Goal: Information Seeking & Learning: Learn about a topic

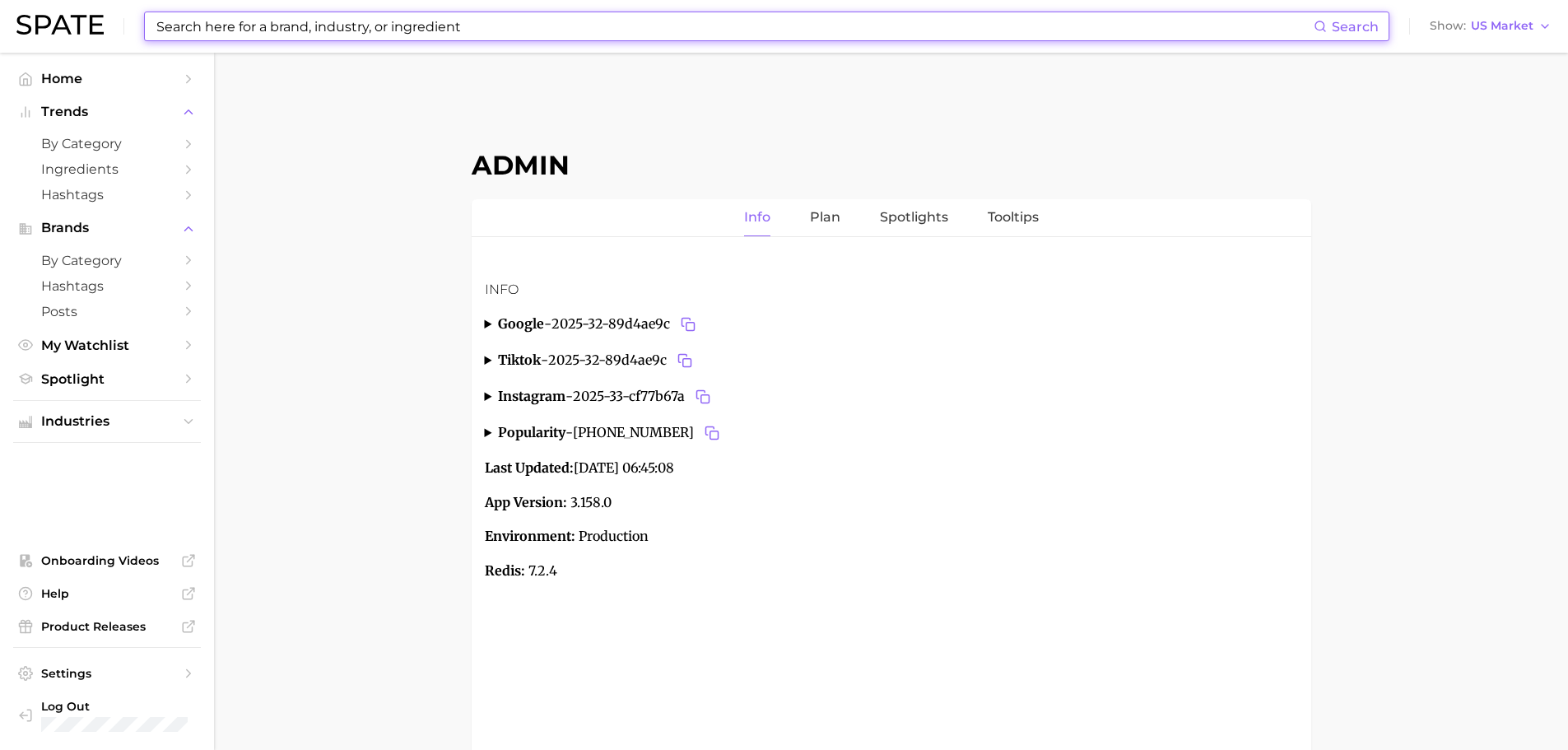
click at [166, 30] on input at bounding box center [734, 26] width 1159 height 28
paste input "nicotinamide adenine dinucleotide"
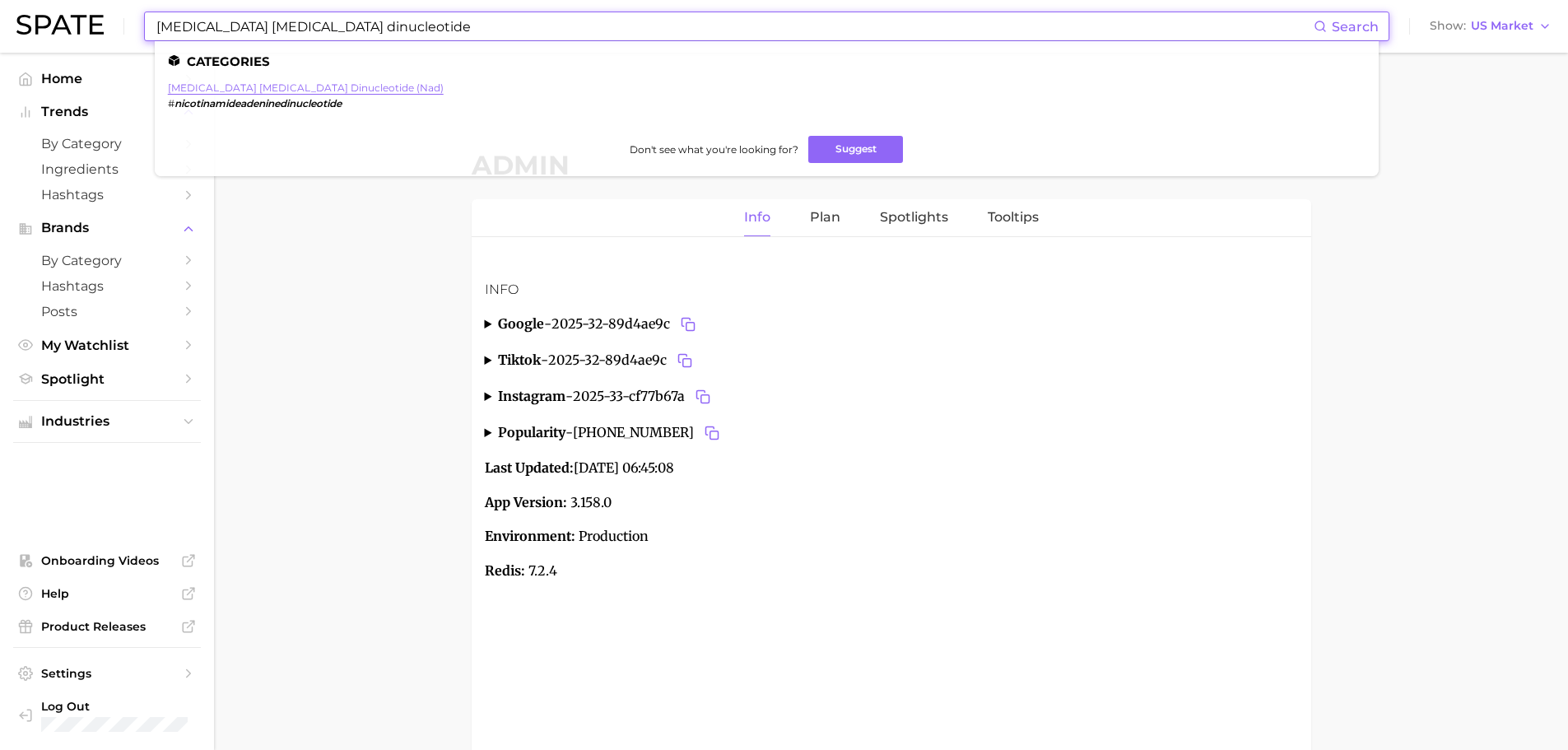
type input "nicotinamide adenine dinucleotide"
click at [254, 87] on link "nicotinamide adenine dinucleotide (nad)" at bounding box center [306, 88] width 276 height 12
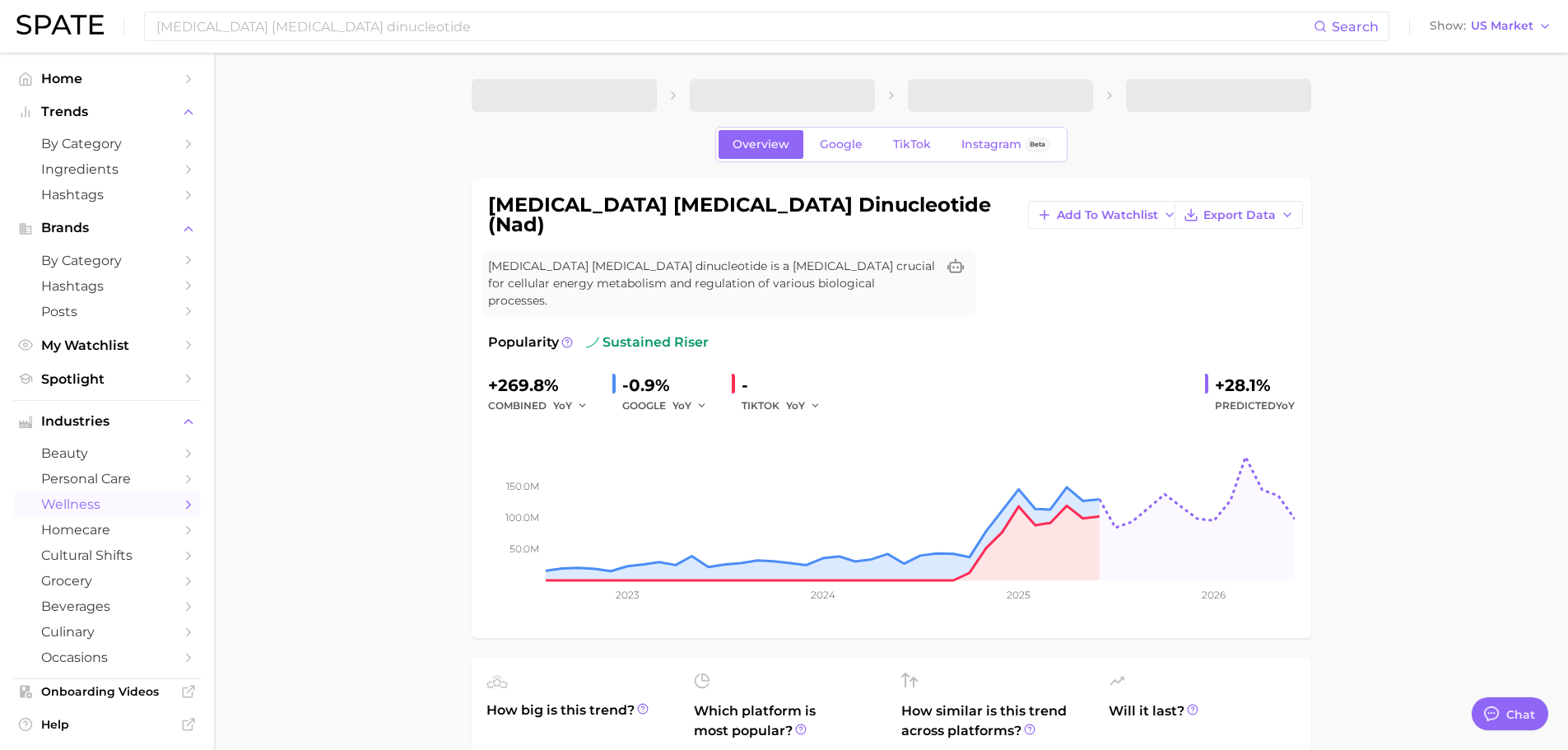
type textarea "x"
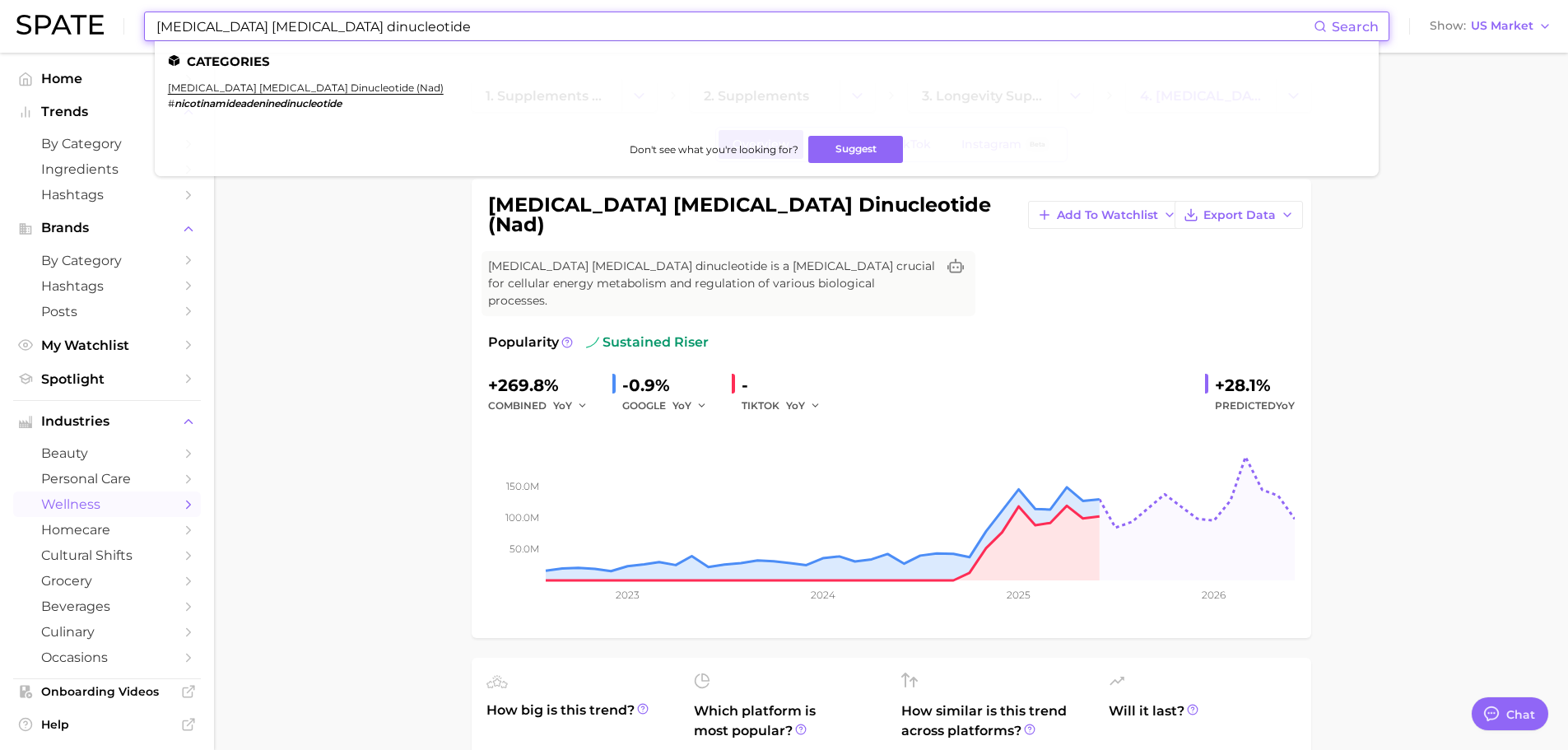
click at [221, 29] on input "nicotinamide adenine dinucleotide" at bounding box center [734, 26] width 1159 height 28
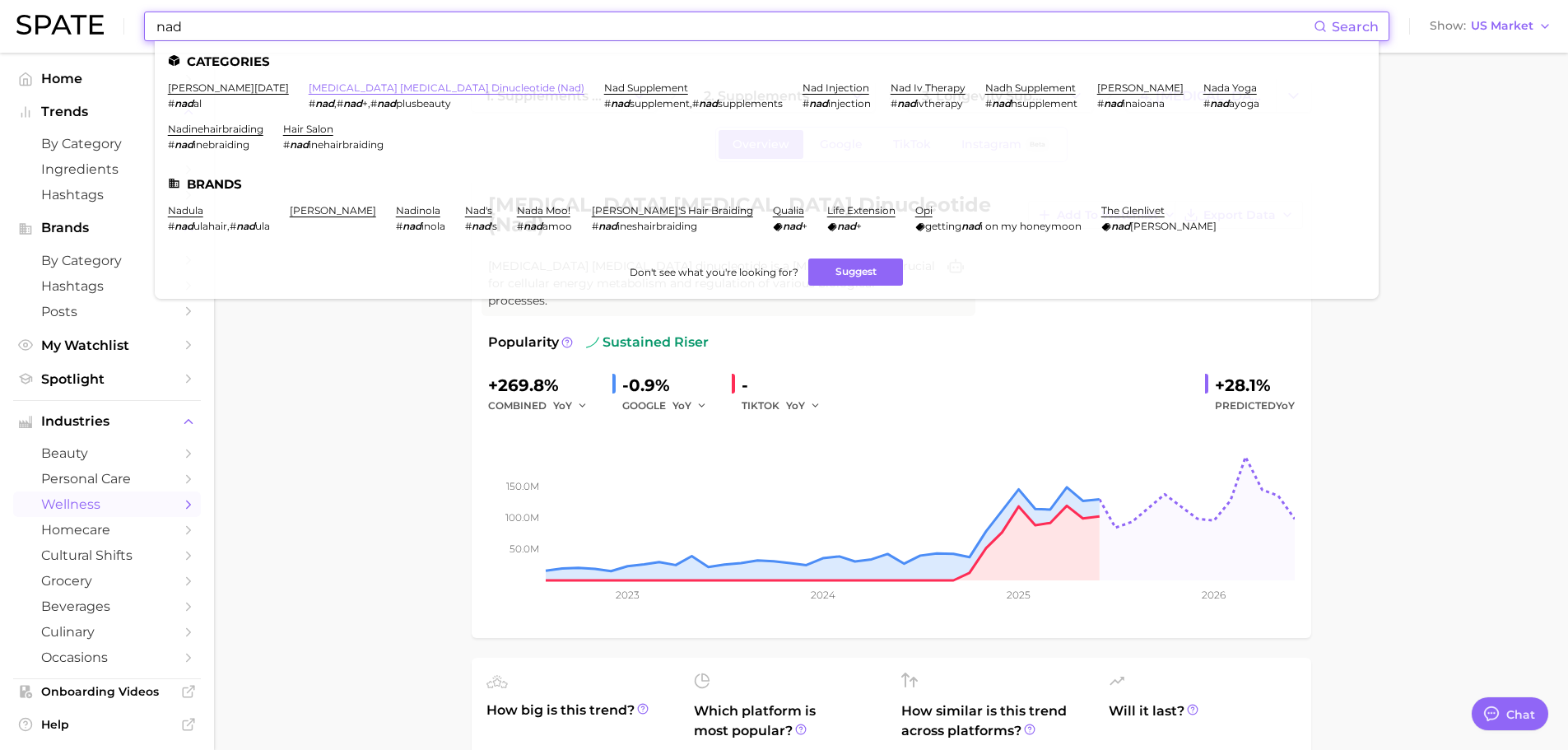
type input "nad"
click at [309, 90] on link "nicotinamide adenine dinucleotide (nad)" at bounding box center [446, 88] width 276 height 12
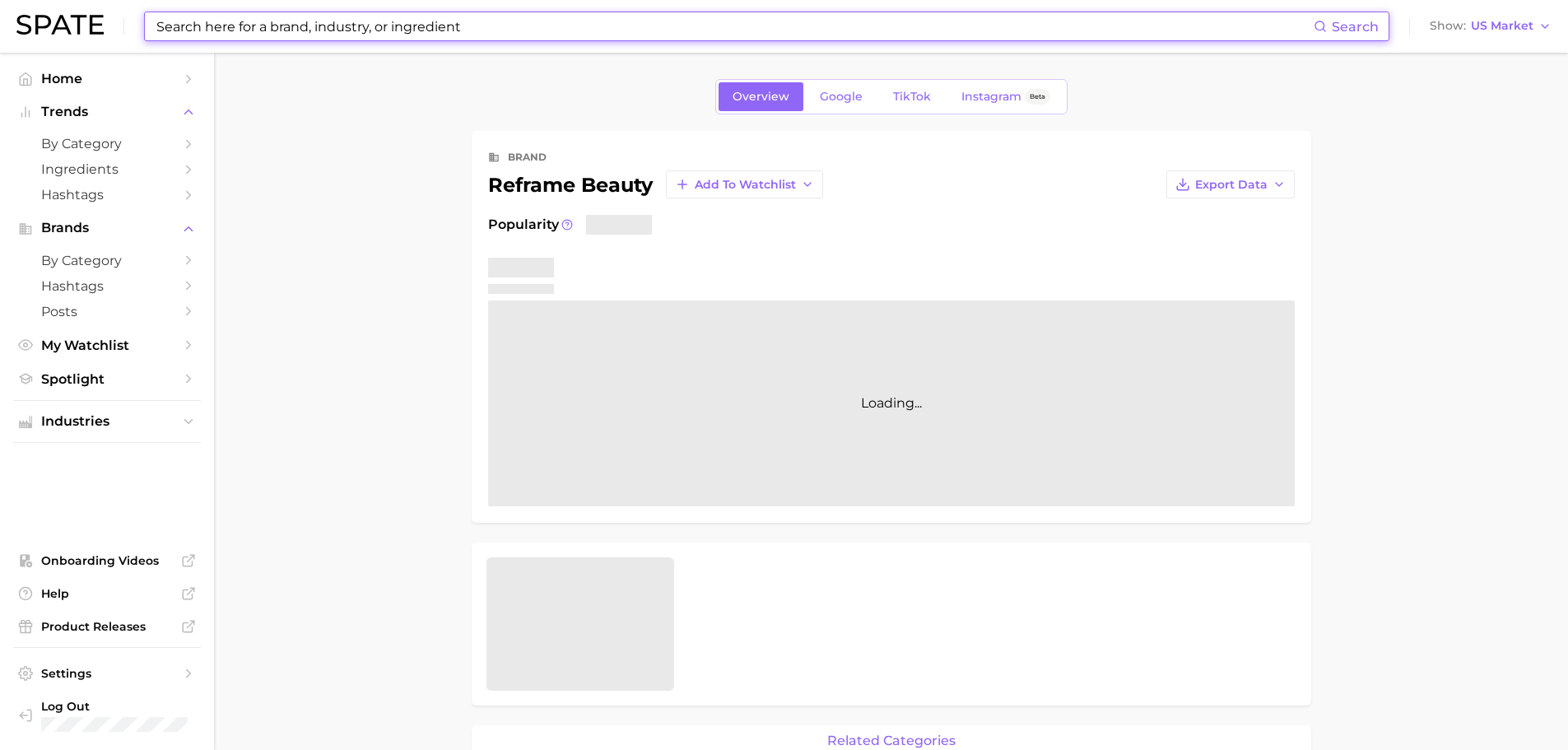
click at [384, 38] on input at bounding box center [734, 26] width 1159 height 28
paste input "Old Spice"
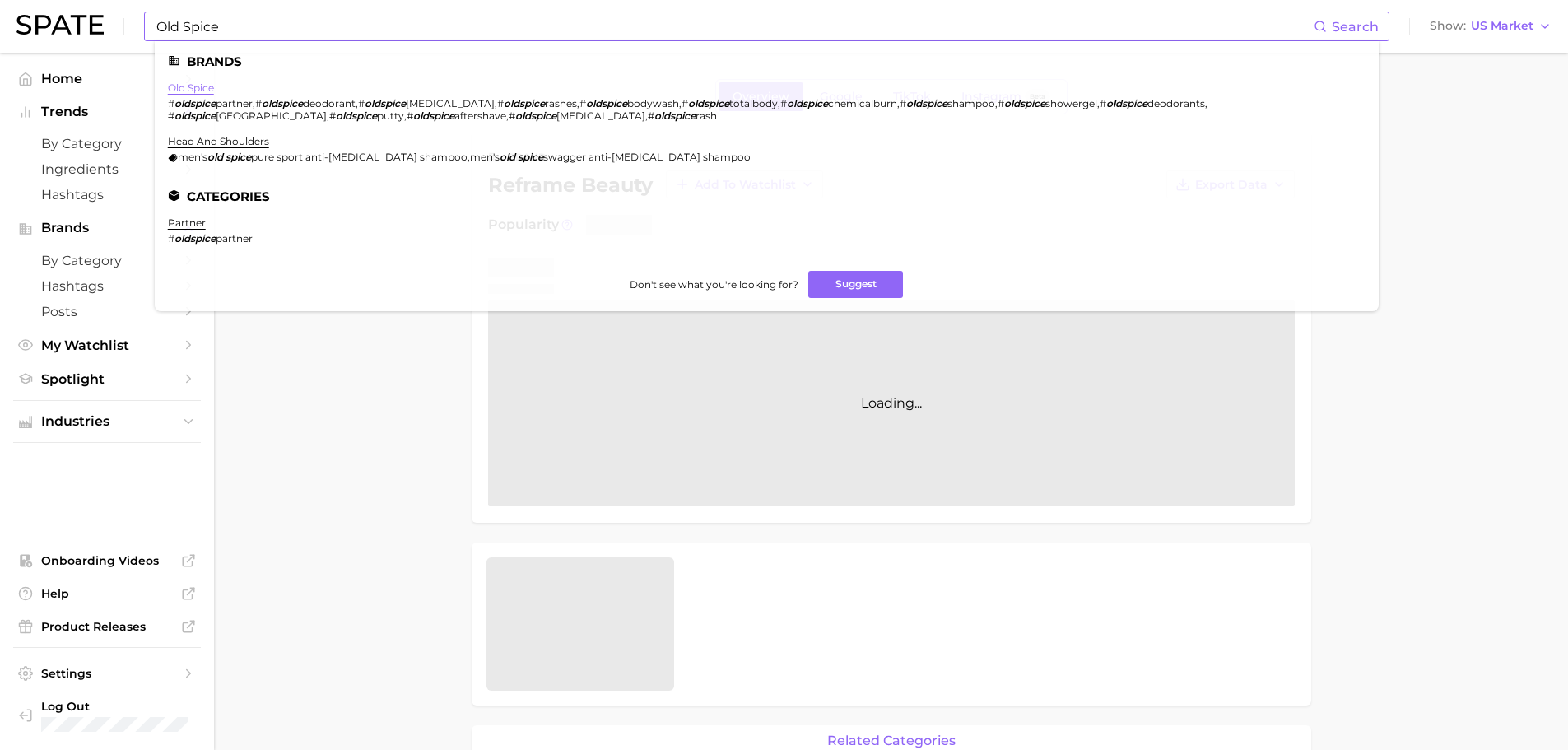
click at [198, 87] on link "old spice" at bounding box center [191, 88] width 46 height 12
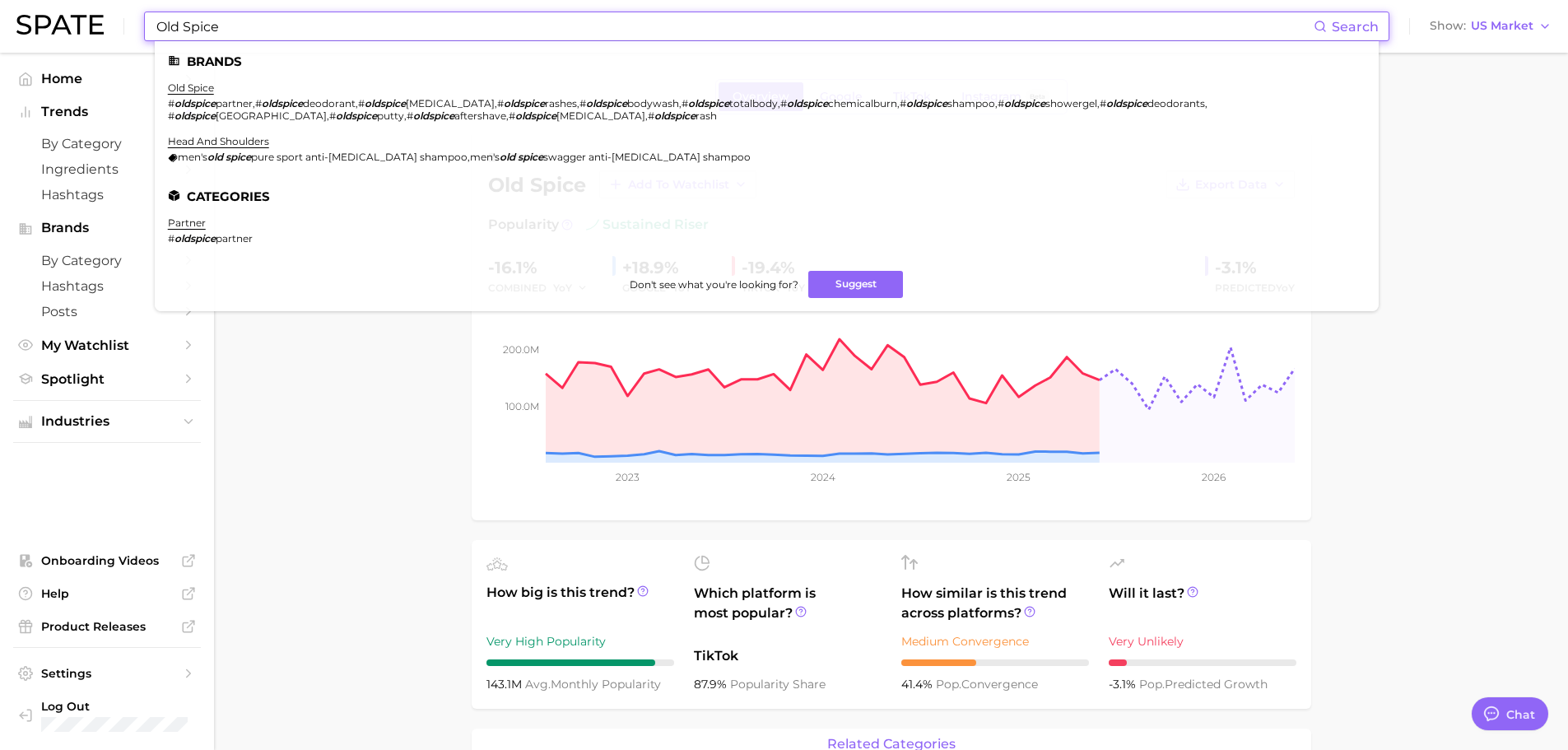
click at [296, 36] on input "Old Spice" at bounding box center [734, 26] width 1159 height 28
paste input "manicure dev"
click at [296, 36] on input "Old Spice" at bounding box center [734, 26] width 1159 height 28
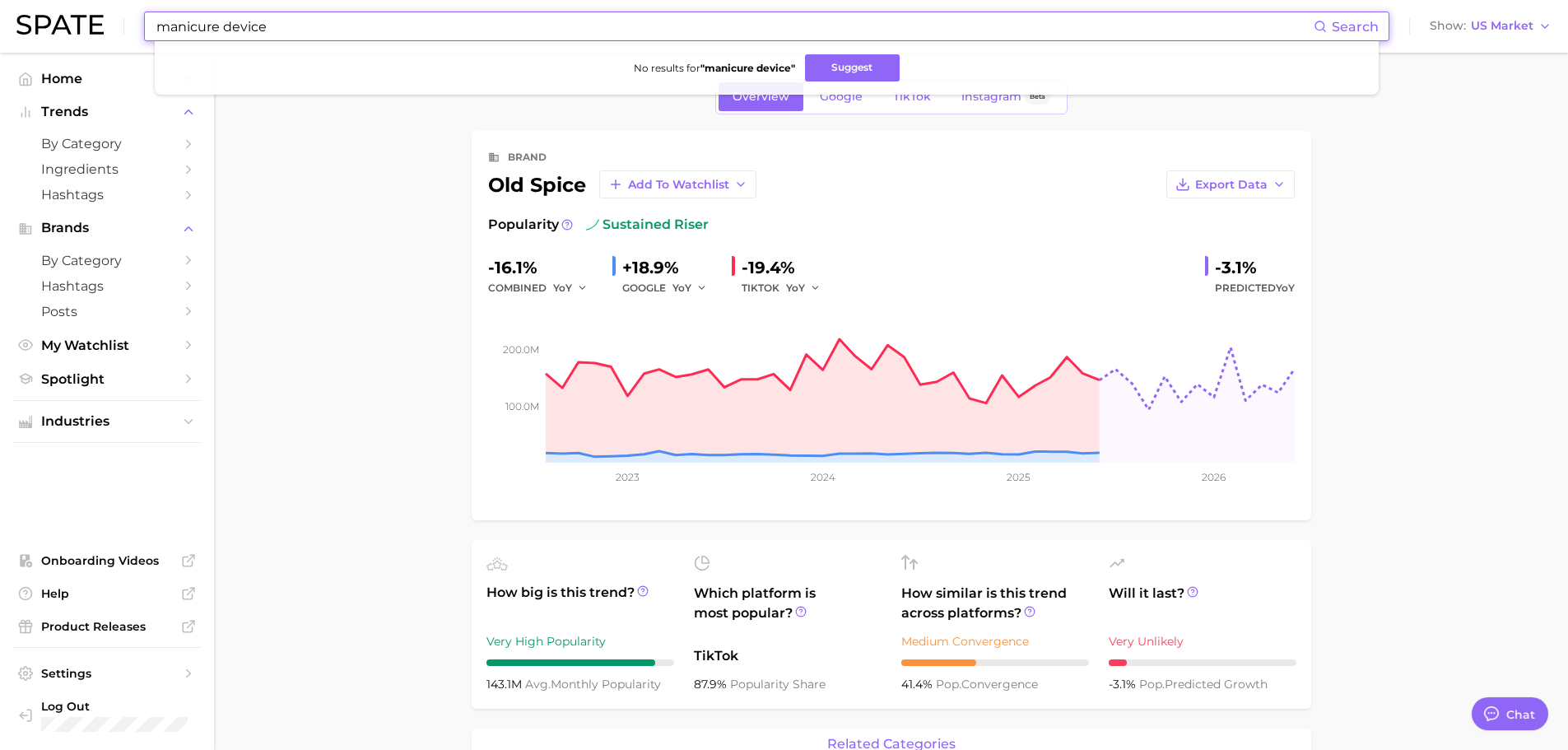
click at [227, 35] on input "manicure device" at bounding box center [734, 26] width 1159 height 28
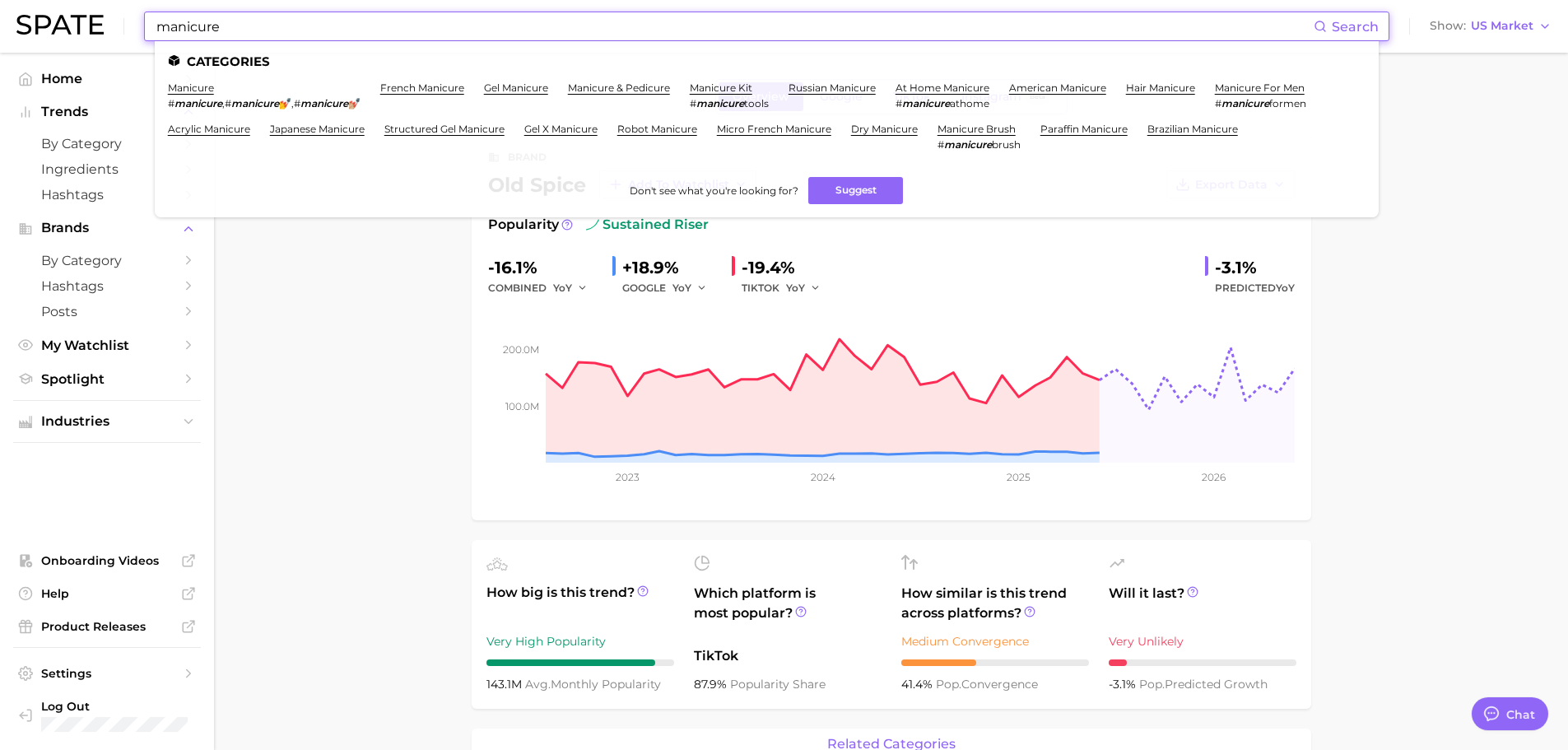
click at [264, 22] on input "manicure" at bounding box center [734, 26] width 1159 height 28
paste input "fire honey"
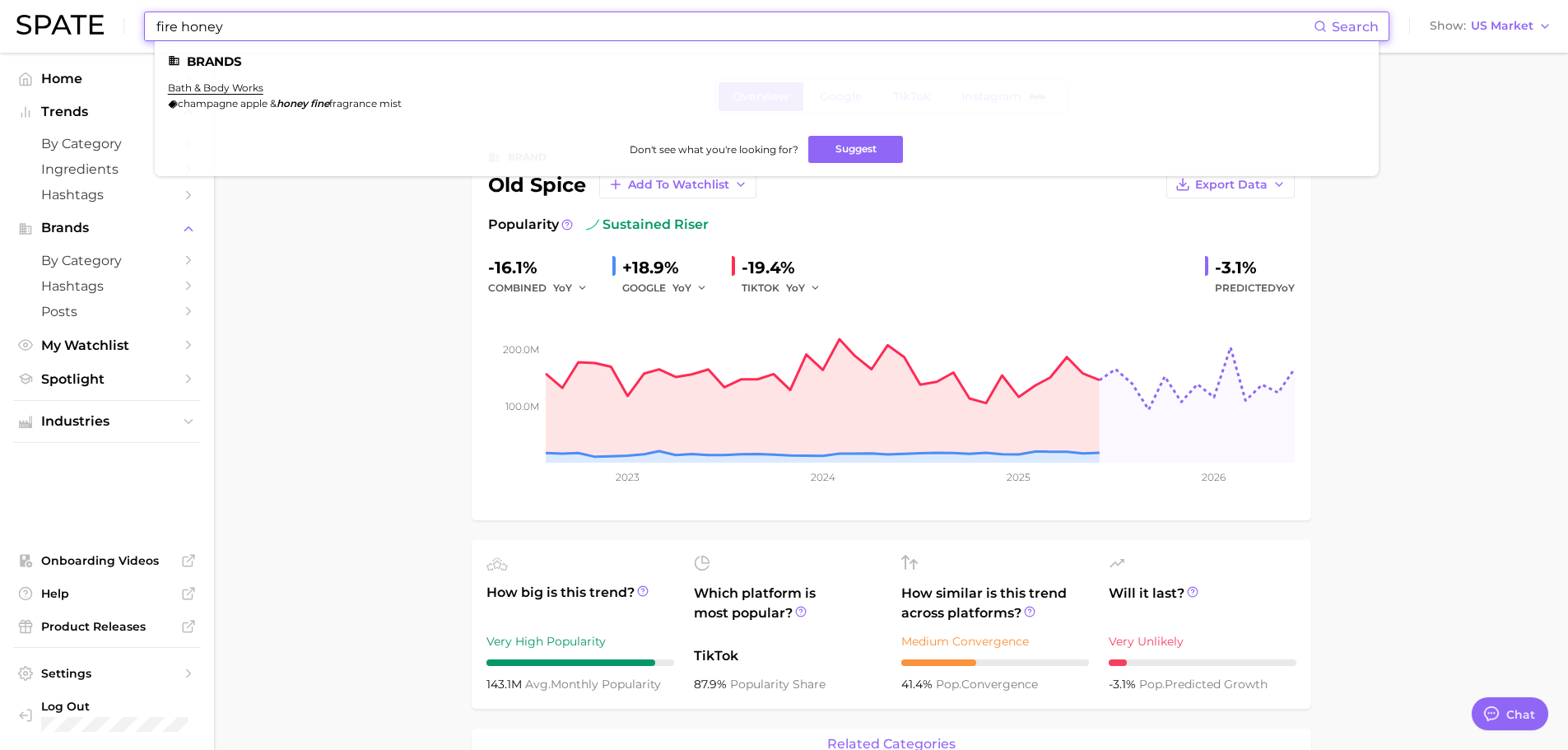
click at [257, 23] on input "fire honey" at bounding box center [734, 26] width 1159 height 28
paste input "manicure device"
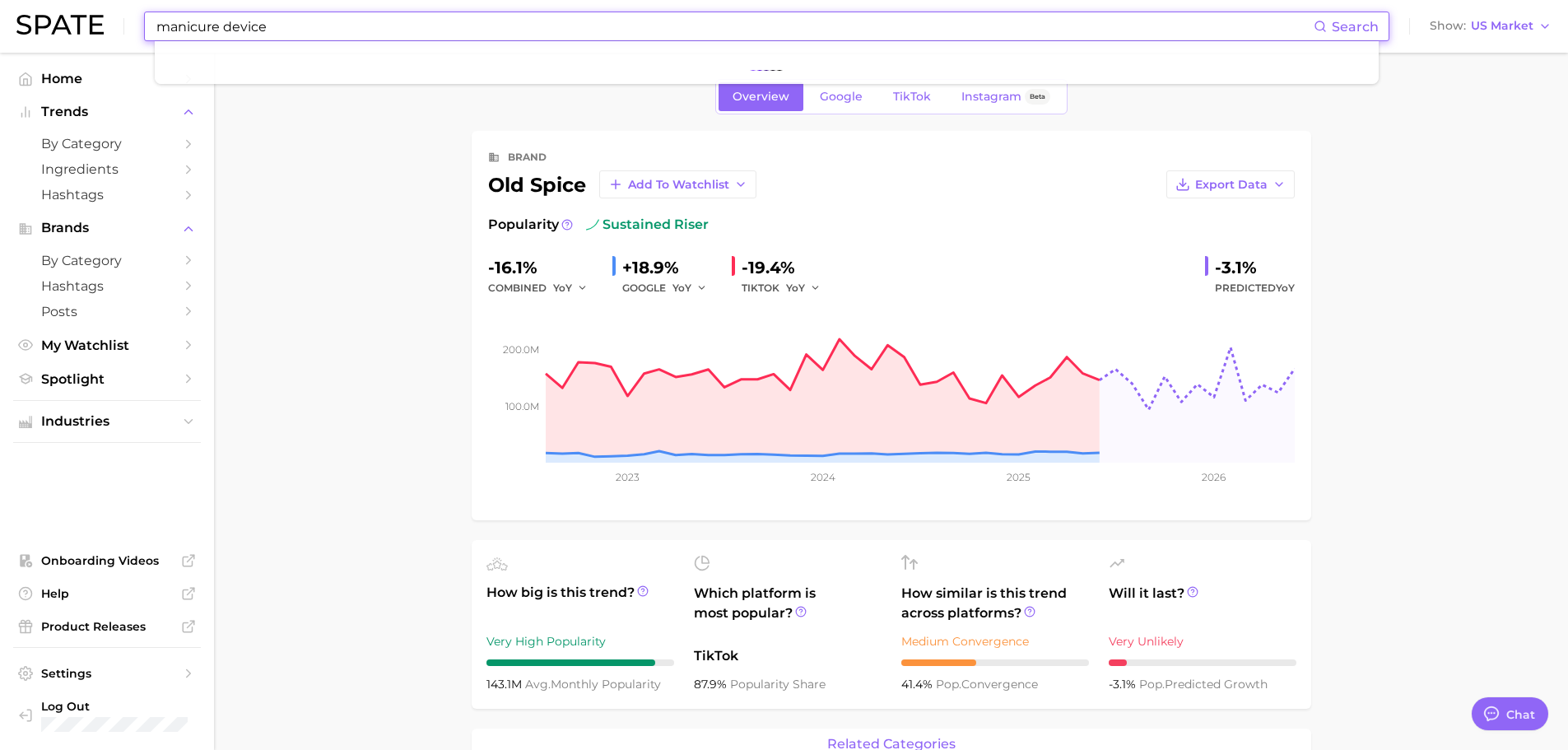
click at [244, 24] on input "manicure device" at bounding box center [734, 26] width 1159 height 28
type input "manicure"
